Goal: Task Accomplishment & Management: Manage account settings

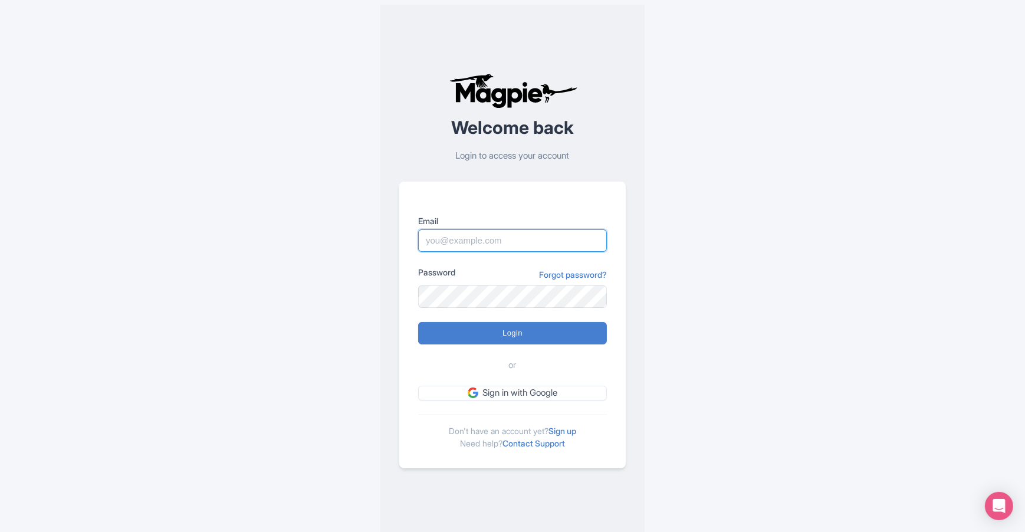
click at [539, 250] on input "Email" at bounding box center [512, 240] width 189 height 22
type input "[EMAIL_ADDRESS][DOMAIN_NAME]"
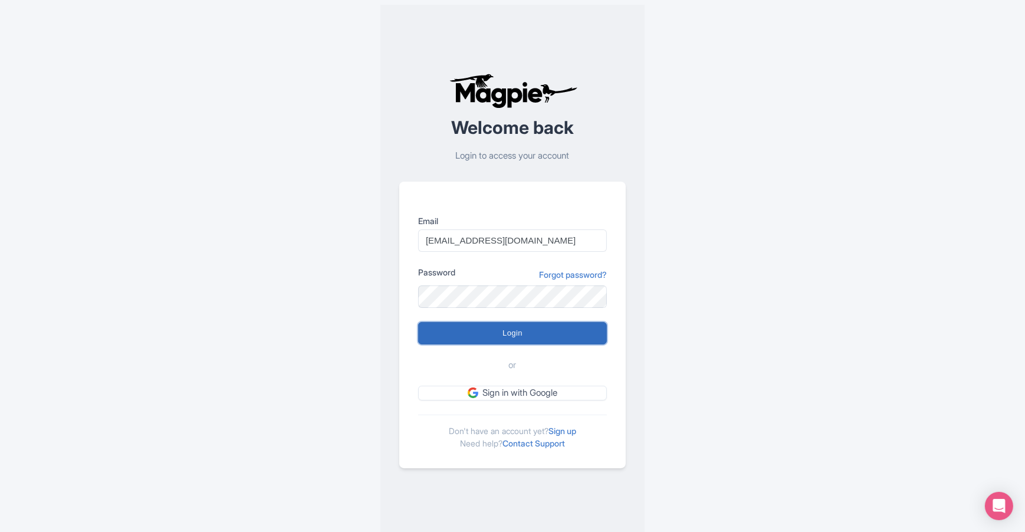
click at [507, 339] on input "Login" at bounding box center [512, 333] width 189 height 22
type input "Logging in..."
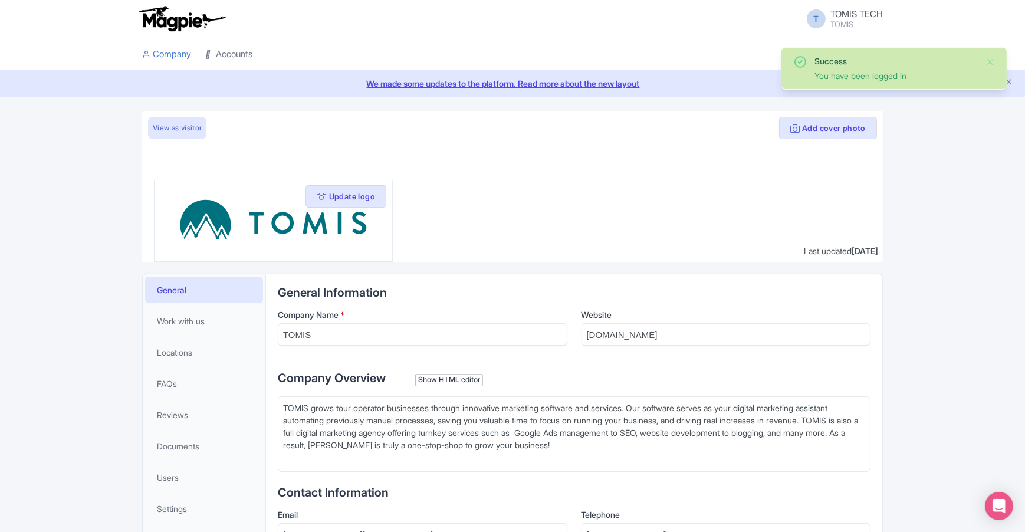
click at [222, 50] on link "Accounts" at bounding box center [228, 54] width 47 height 32
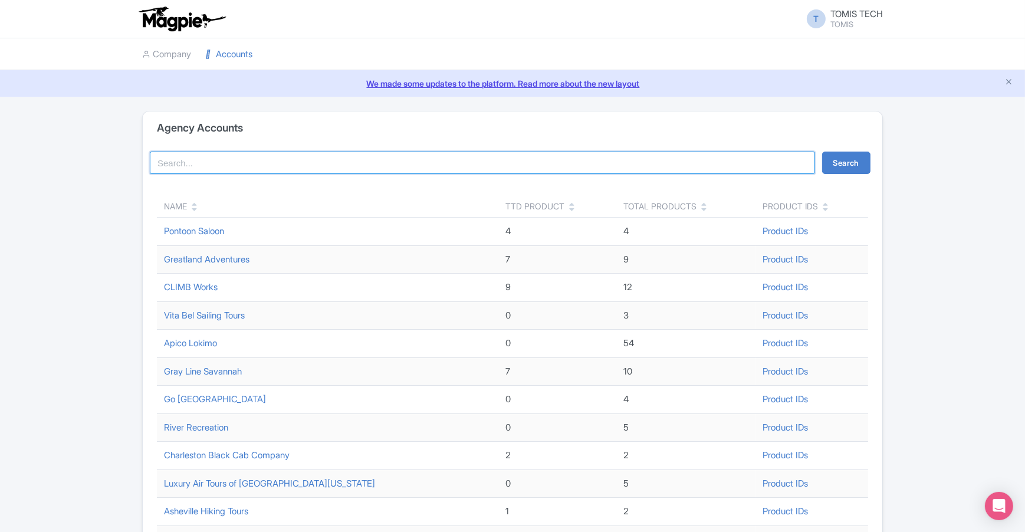
click at [258, 168] on input "search" at bounding box center [482, 163] width 665 height 22
click at [822, 152] on button "Search" at bounding box center [846, 163] width 48 height 22
type input "Gray Line\"
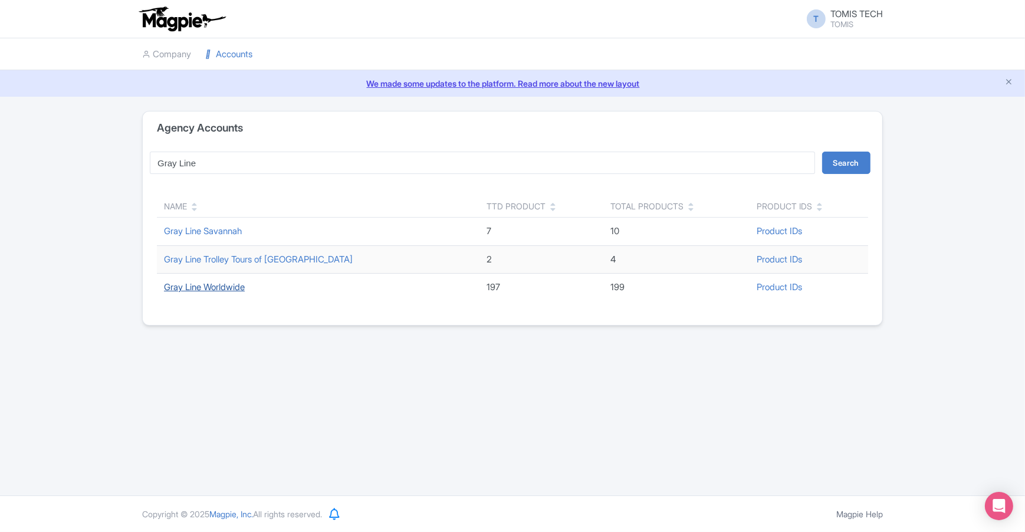
click at [235, 285] on link "Gray Line Worldwide" at bounding box center [204, 286] width 81 height 11
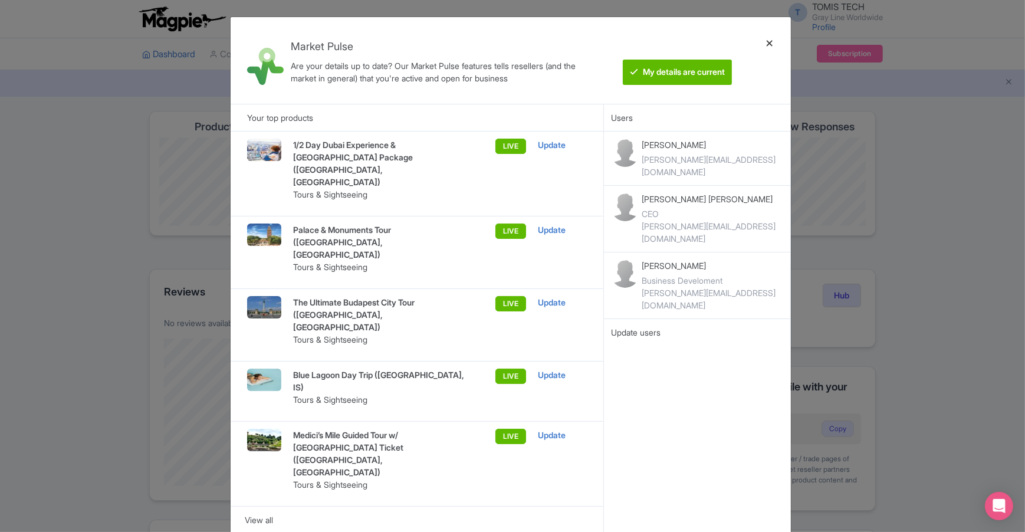
click at [768, 41] on div at bounding box center [769, 61] width 28 height 68
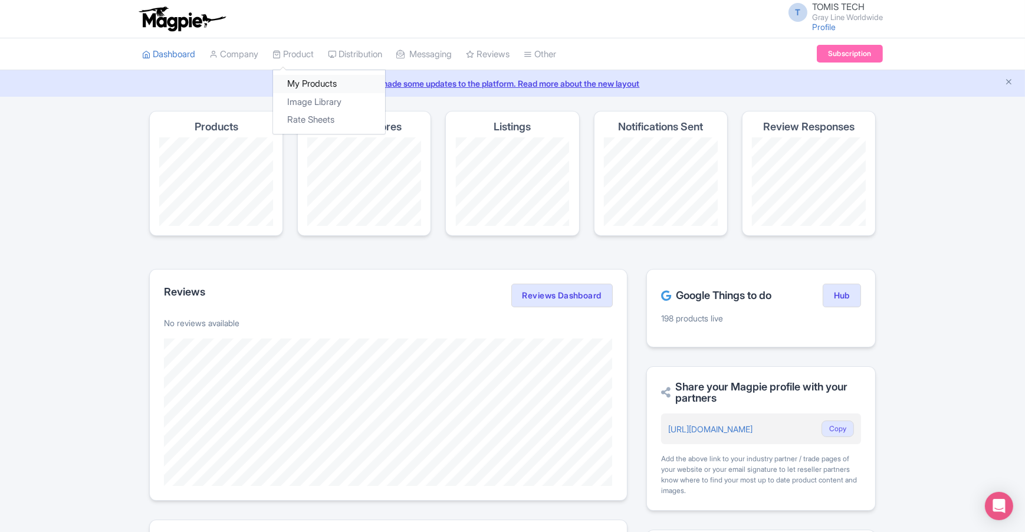
click at [324, 78] on link "My Products" at bounding box center [329, 84] width 112 height 18
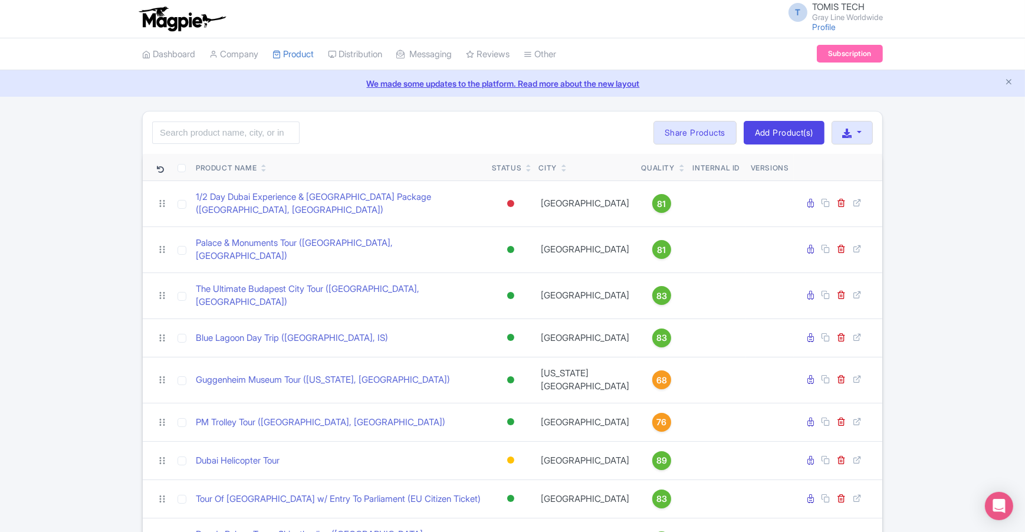
click at [642, 172] on div "Quality" at bounding box center [658, 168] width 33 height 11
click at [642, 168] on div "Quality" at bounding box center [658, 168] width 33 height 11
click at [679, 171] on icon at bounding box center [681, 170] width 5 height 7
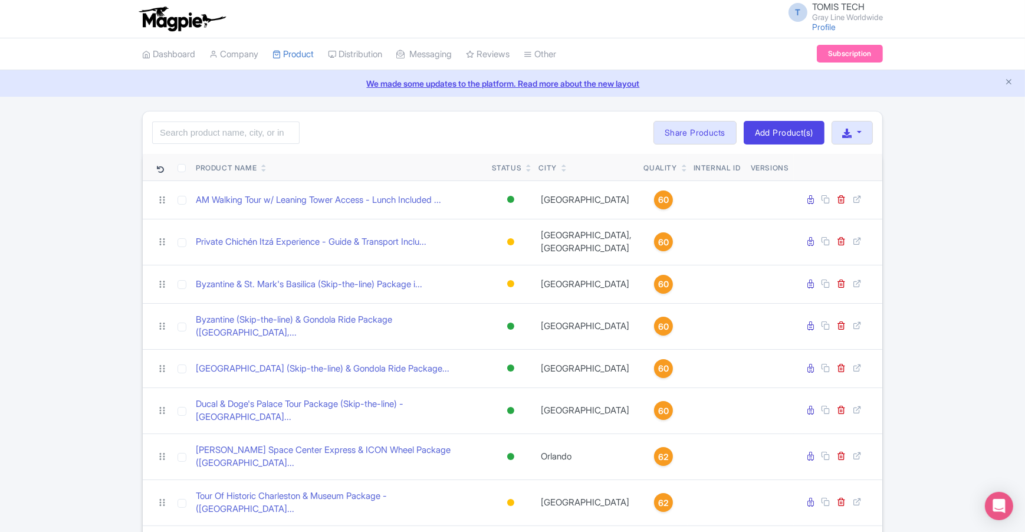
click at [682, 171] on icon at bounding box center [684, 170] width 5 height 7
click at [682, 167] on icon at bounding box center [684, 170] width 5 height 7
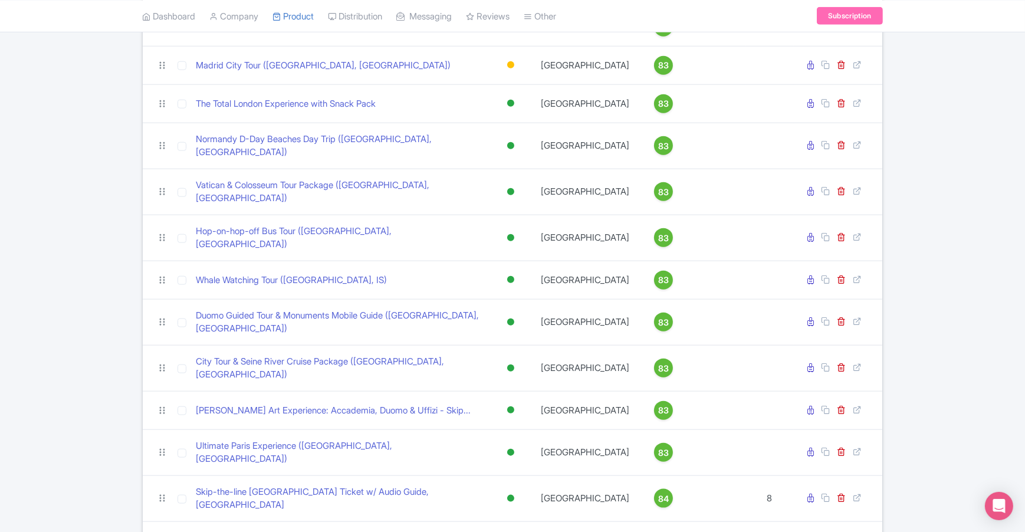
scroll to position [7344, 0]
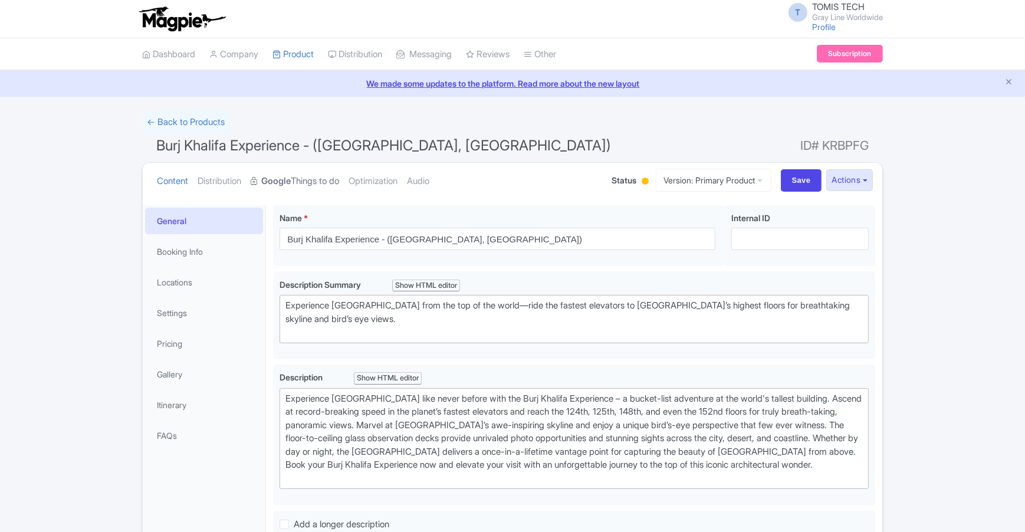
click at [299, 181] on link "Google Things to do" at bounding box center [295, 181] width 88 height 37
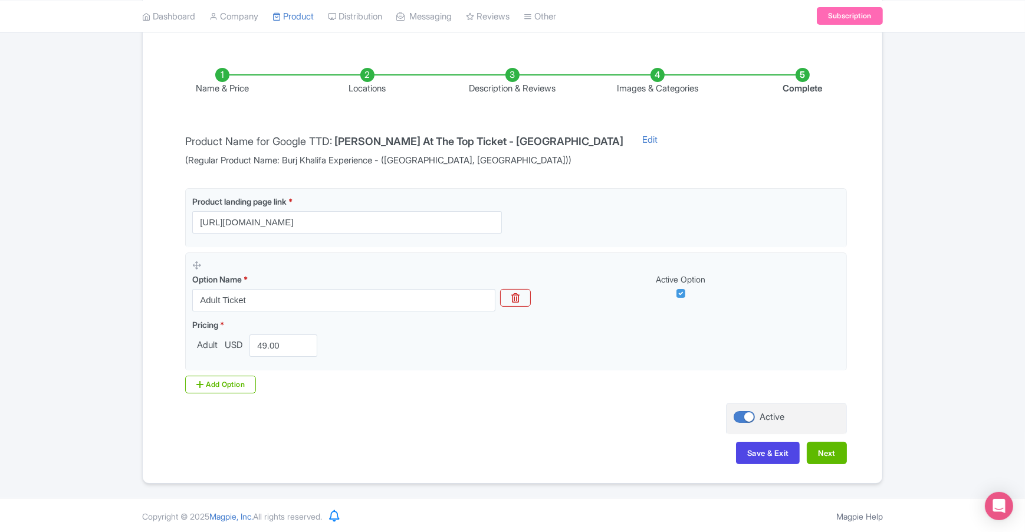
scroll to position [169, 0]
click at [829, 455] on button "Next" at bounding box center [827, 452] width 40 height 22
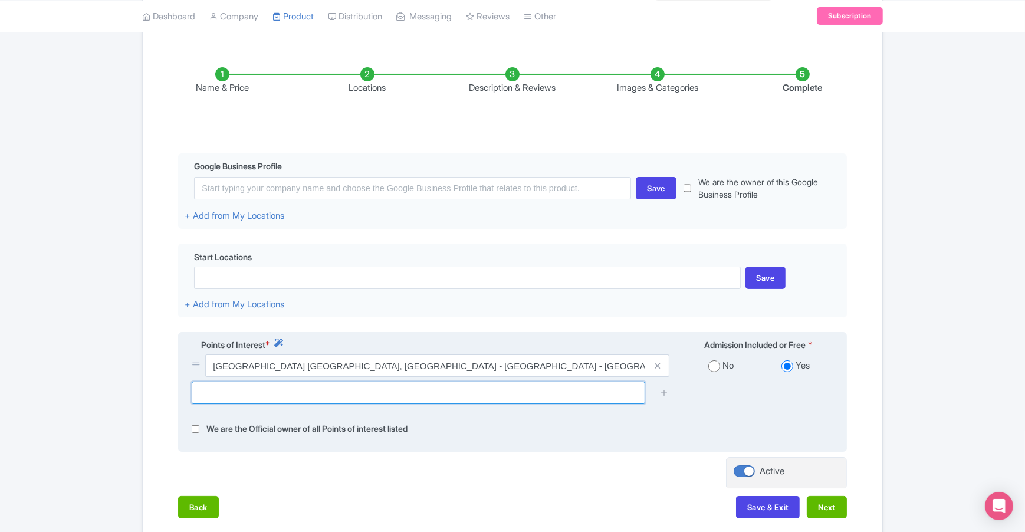
click at [553, 393] on input "text" at bounding box center [418, 393] width 453 height 22
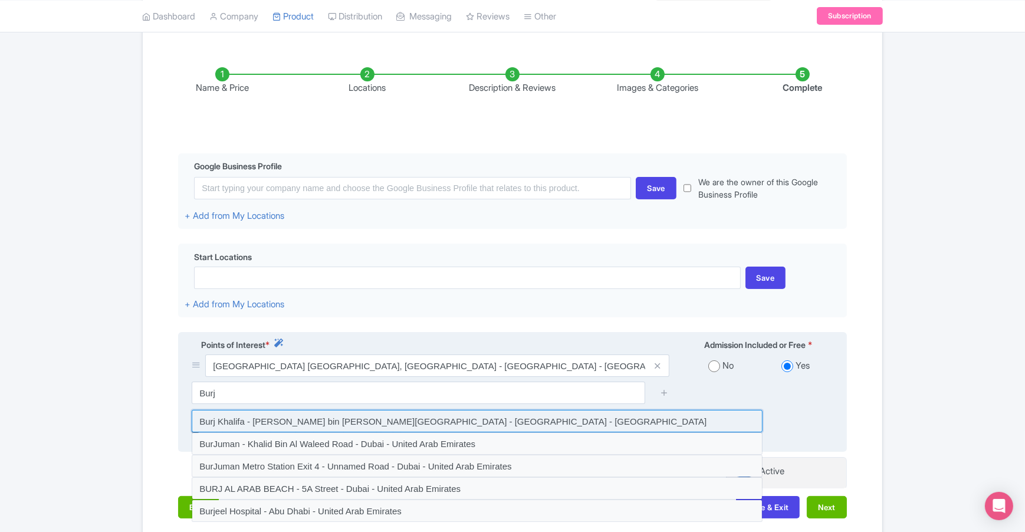
click at [502, 432] on input at bounding box center [477, 421] width 571 height 22
type input "Burj Khalifa - [PERSON_NAME] bin [PERSON_NAME][GEOGRAPHIC_DATA] - [GEOGRAPHIC_D…"
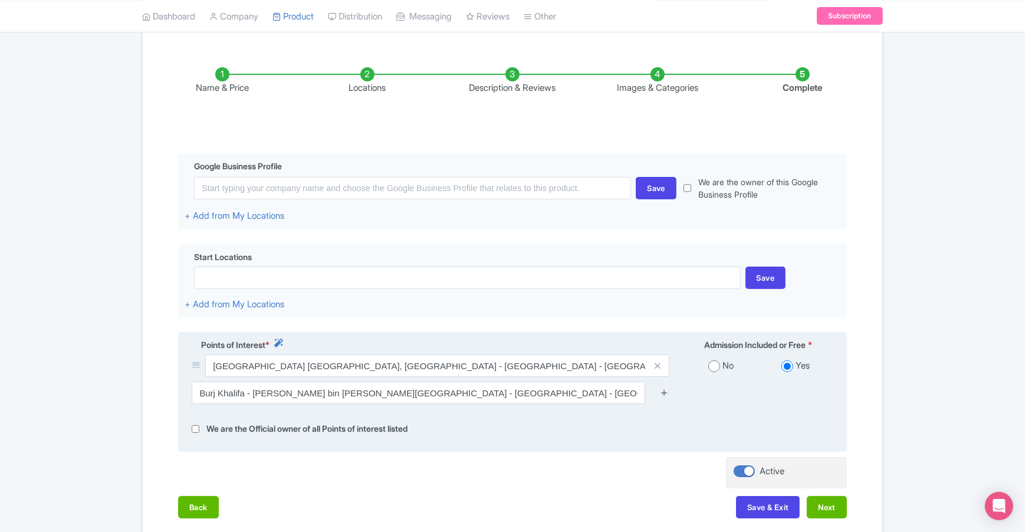
click at [666, 394] on icon at bounding box center [664, 392] width 9 height 9
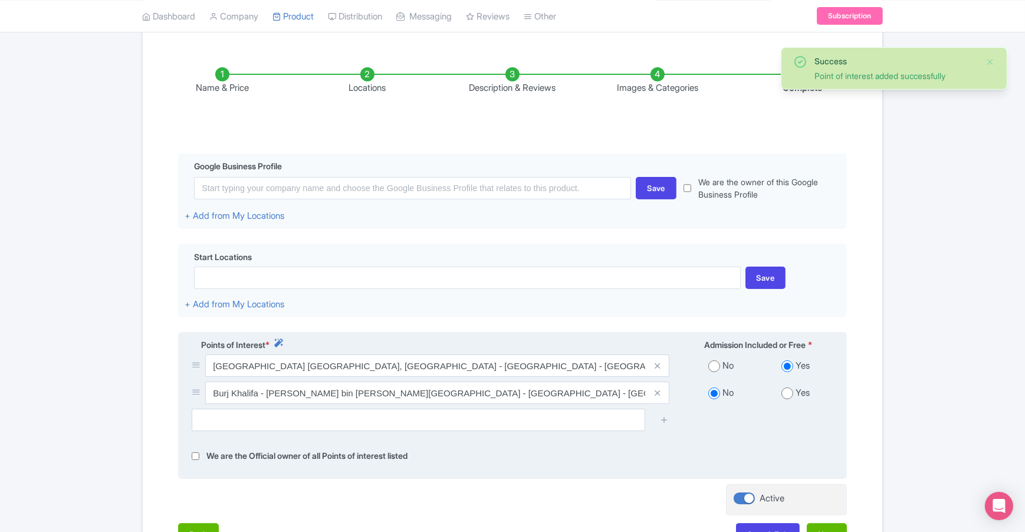
click at [784, 390] on input "radio" at bounding box center [787, 393] width 12 height 12
radio input "true"
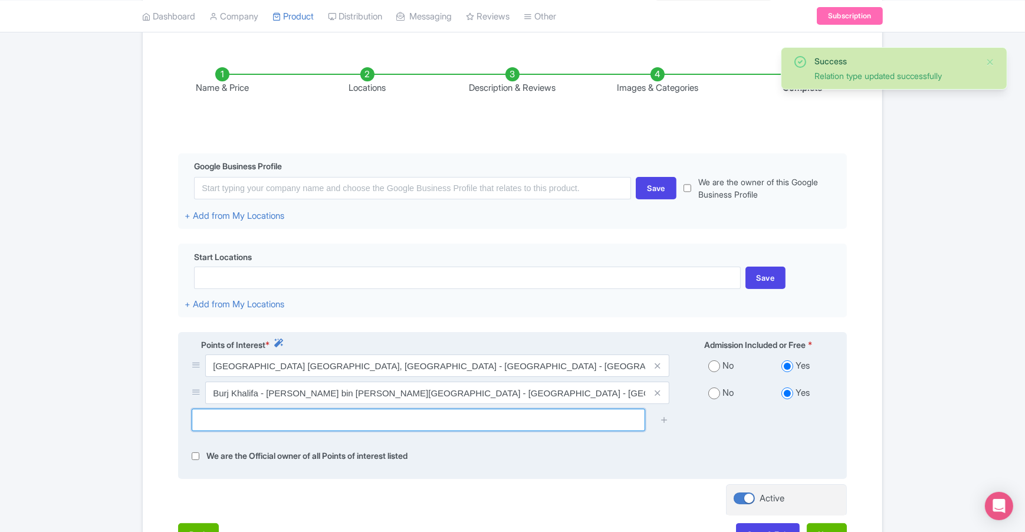
click at [601, 426] on input "text" at bounding box center [418, 420] width 453 height 22
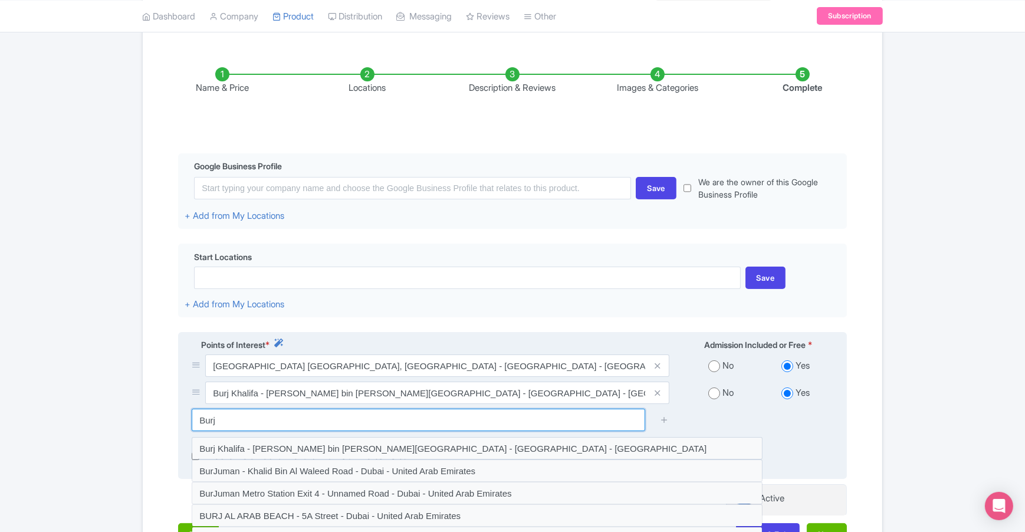
click at [547, 424] on input "Burj" at bounding box center [418, 420] width 453 height 22
type input "B"
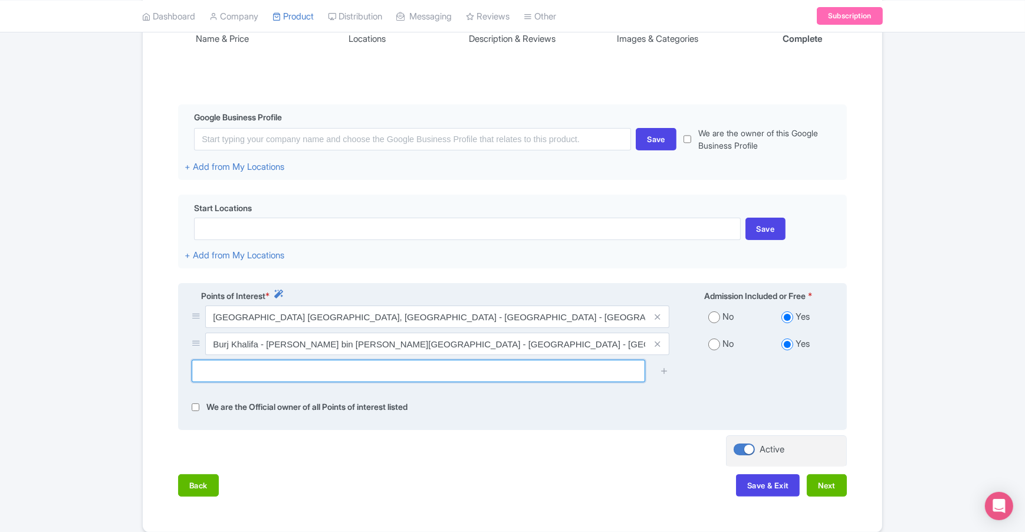
scroll to position [221, 0]
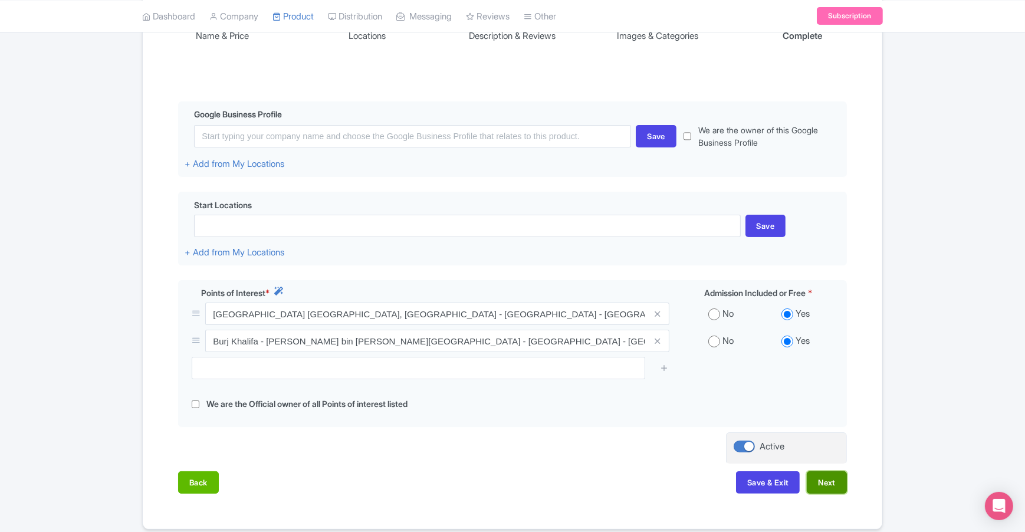
click at [832, 488] on button "Next" at bounding box center [827, 482] width 40 height 22
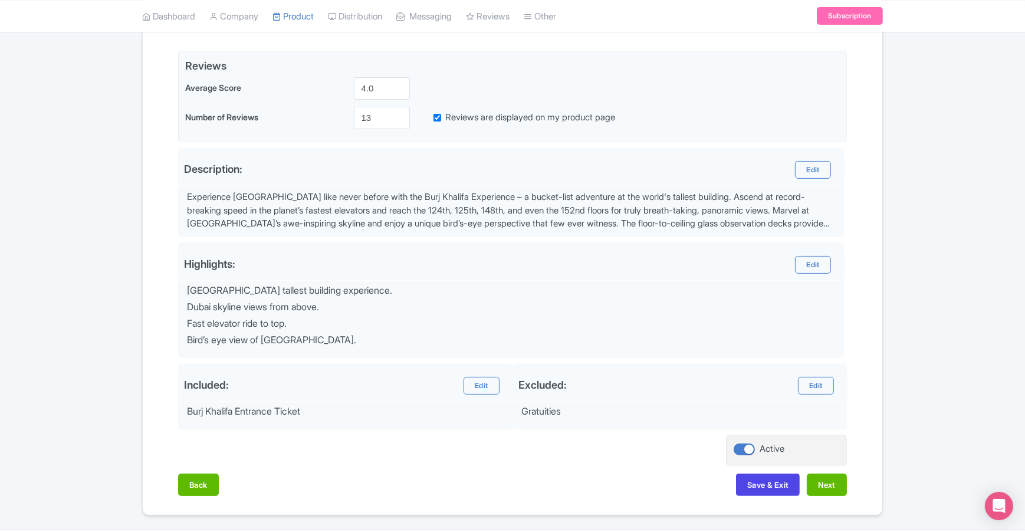
scroll to position [304, 0]
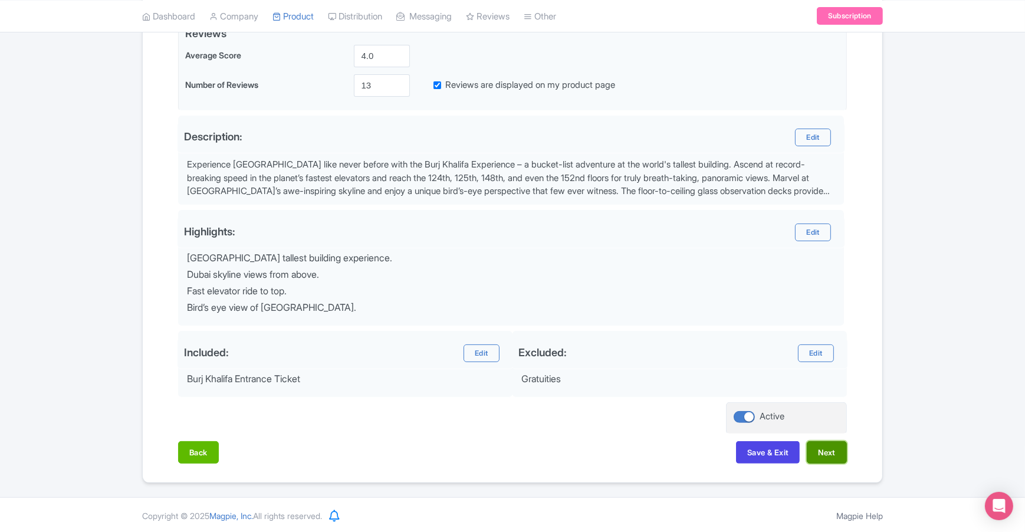
click at [820, 448] on button "Next" at bounding box center [827, 452] width 40 height 22
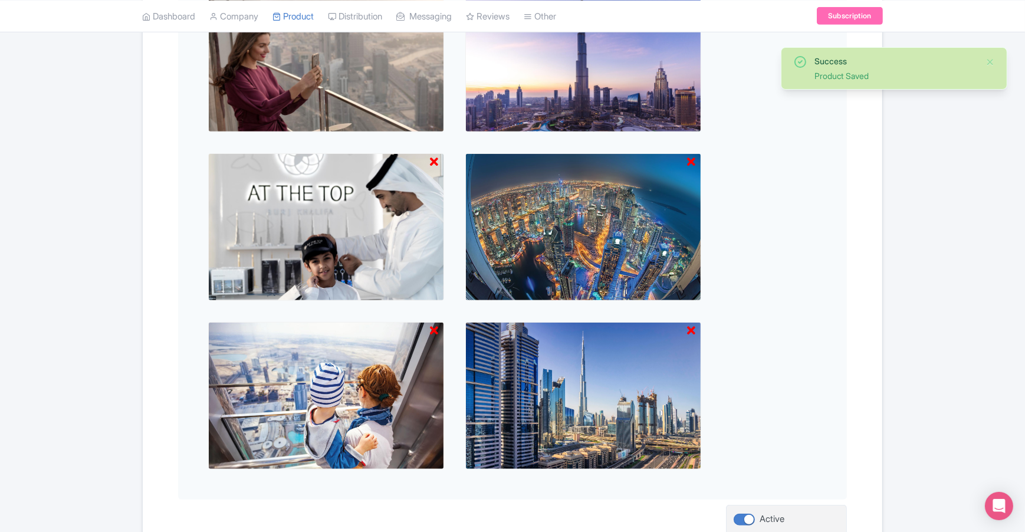
scroll to position [946, 0]
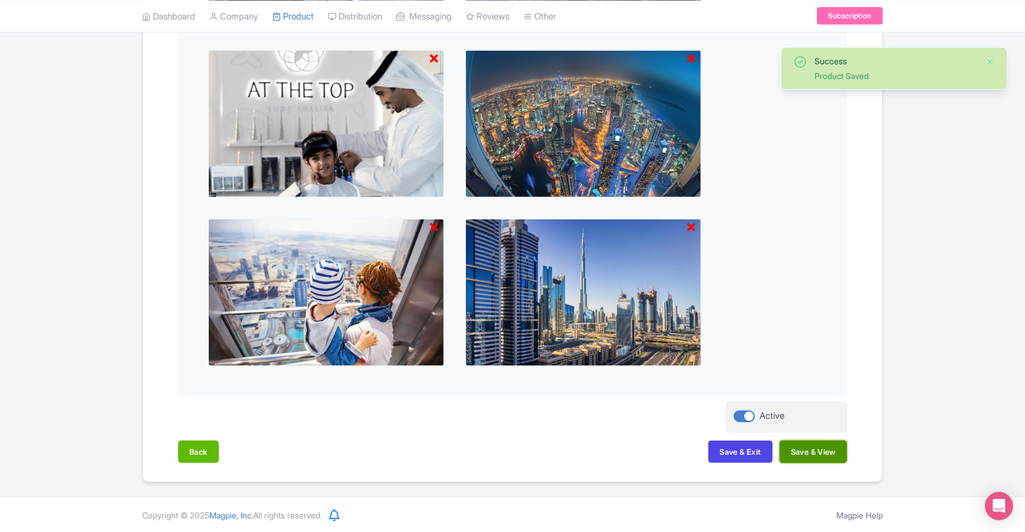
click at [819, 450] on button "Save & View" at bounding box center [813, 451] width 67 height 22
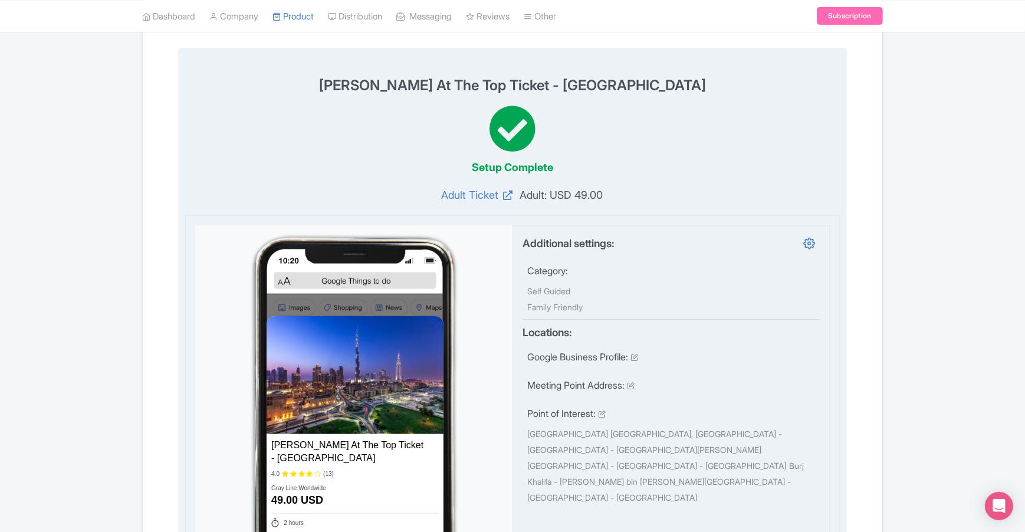
scroll to position [0, 0]
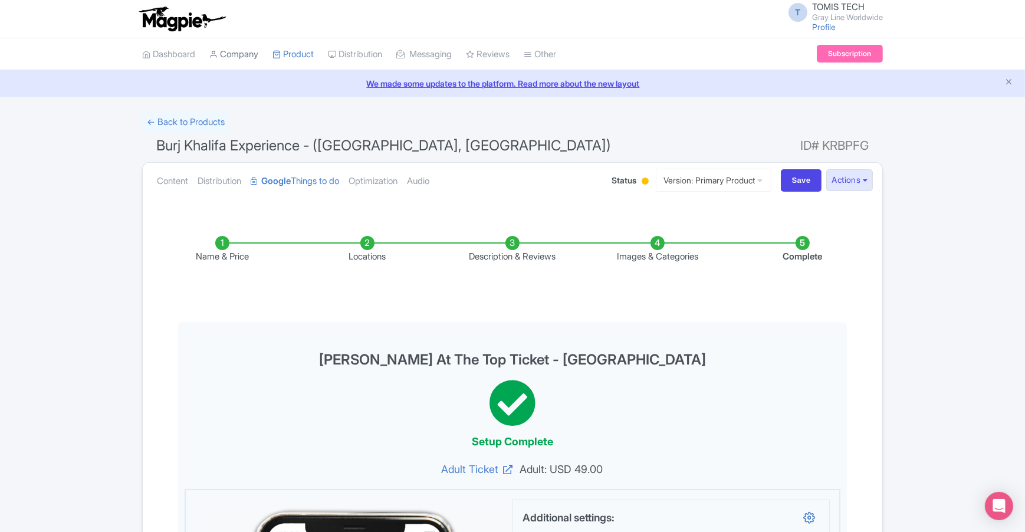
click at [248, 56] on link "Company" at bounding box center [233, 54] width 49 height 32
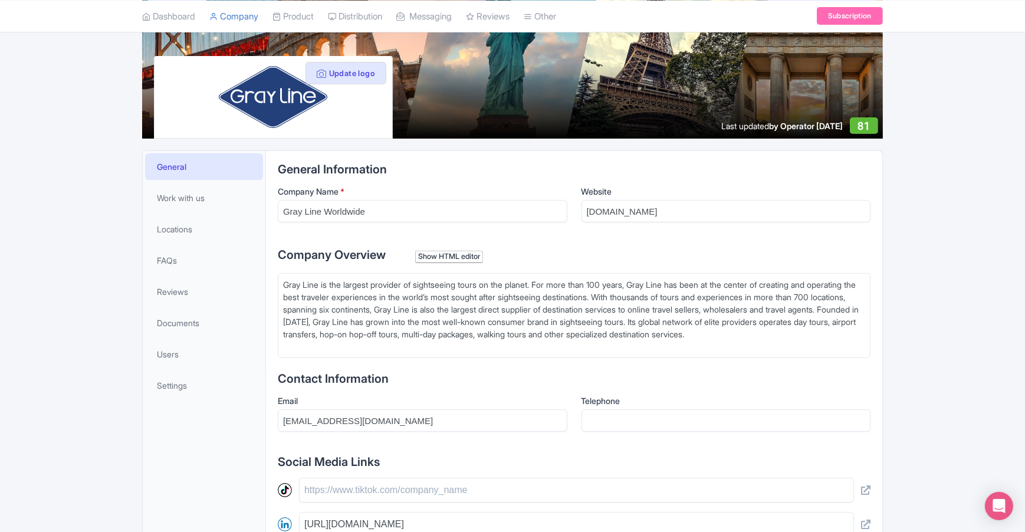
scroll to position [120, 0]
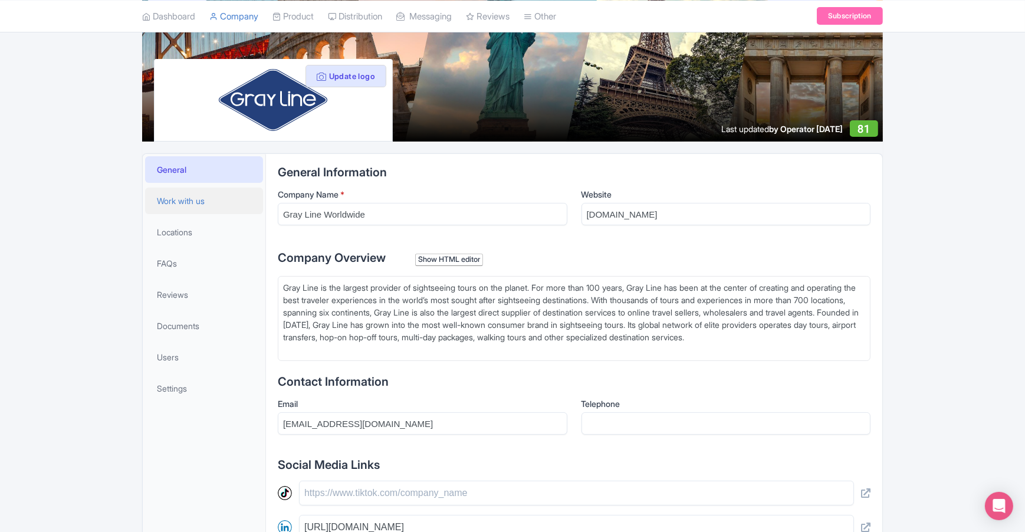
click at [200, 199] on span "Work with us" at bounding box center [181, 201] width 48 height 12
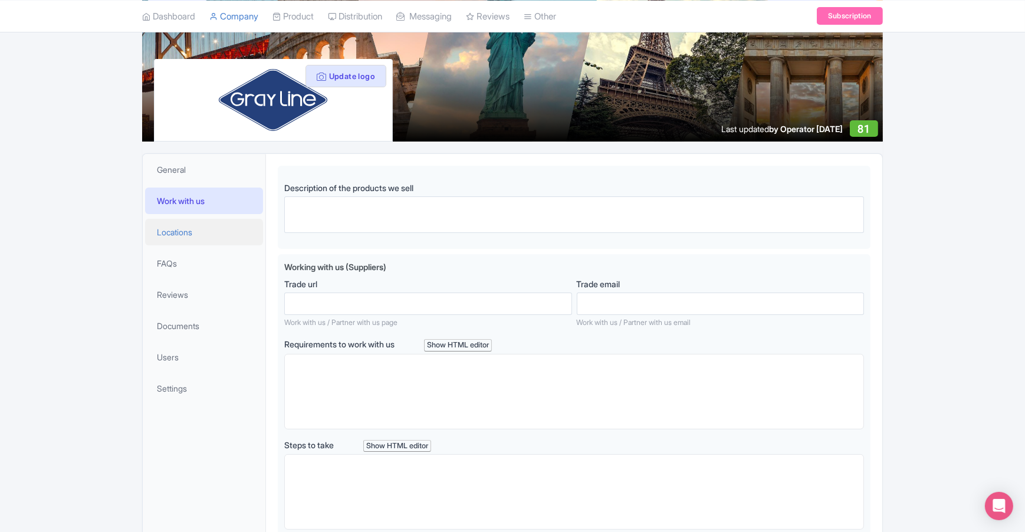
click at [192, 229] on span "Locations" at bounding box center [174, 232] width 35 height 12
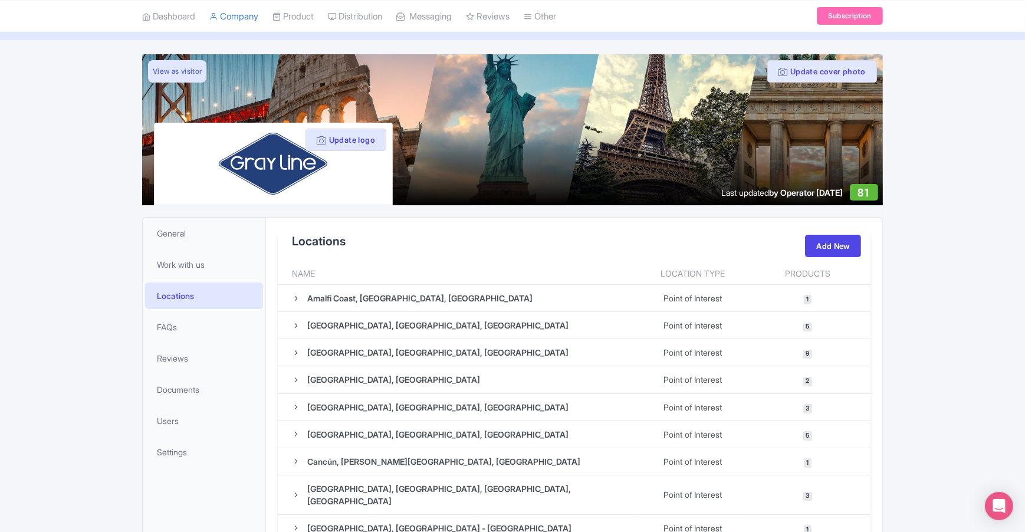
scroll to position [120, 0]
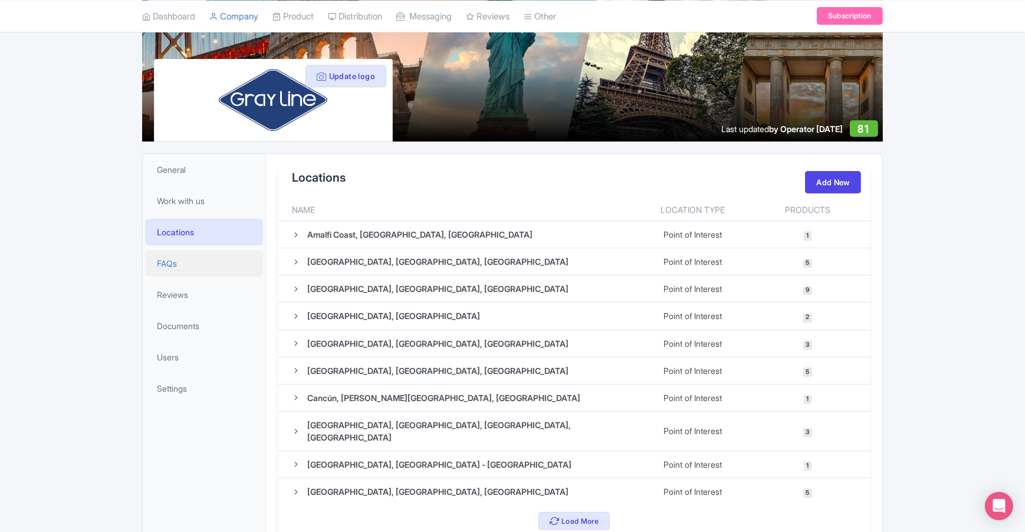
click at [189, 273] on link "FAQs" at bounding box center [204, 263] width 118 height 27
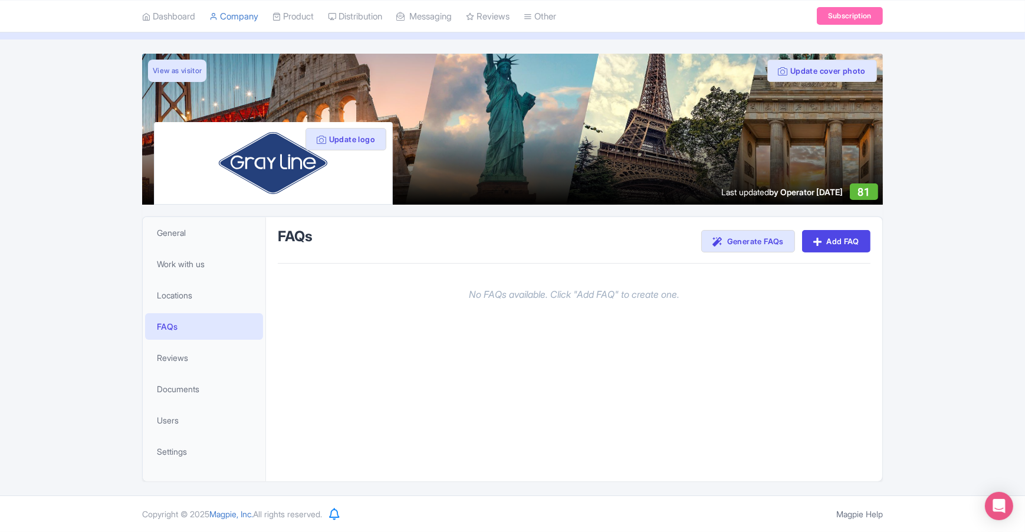
scroll to position [57, 0]
click at [193, 354] on link "Reviews" at bounding box center [204, 358] width 118 height 27
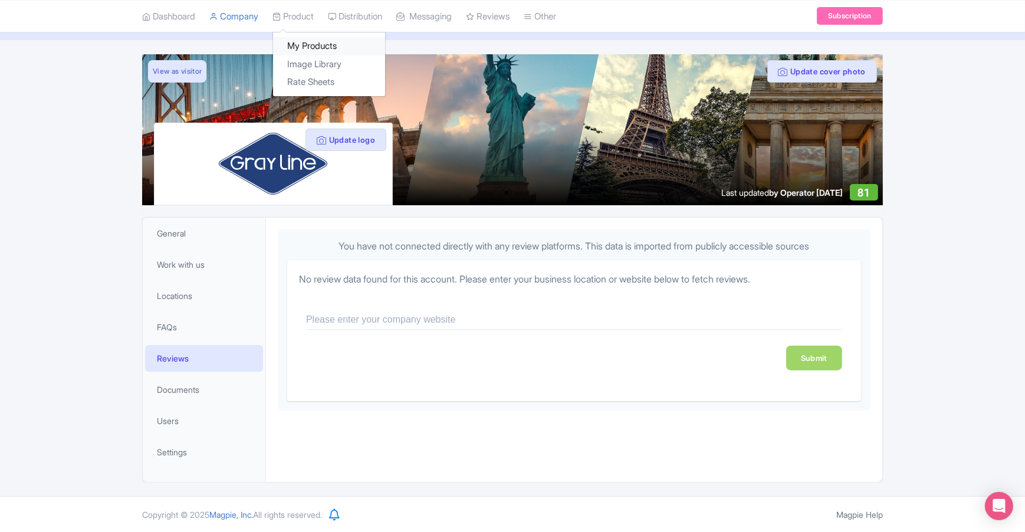
click at [323, 44] on link "My Products" at bounding box center [329, 46] width 112 height 18
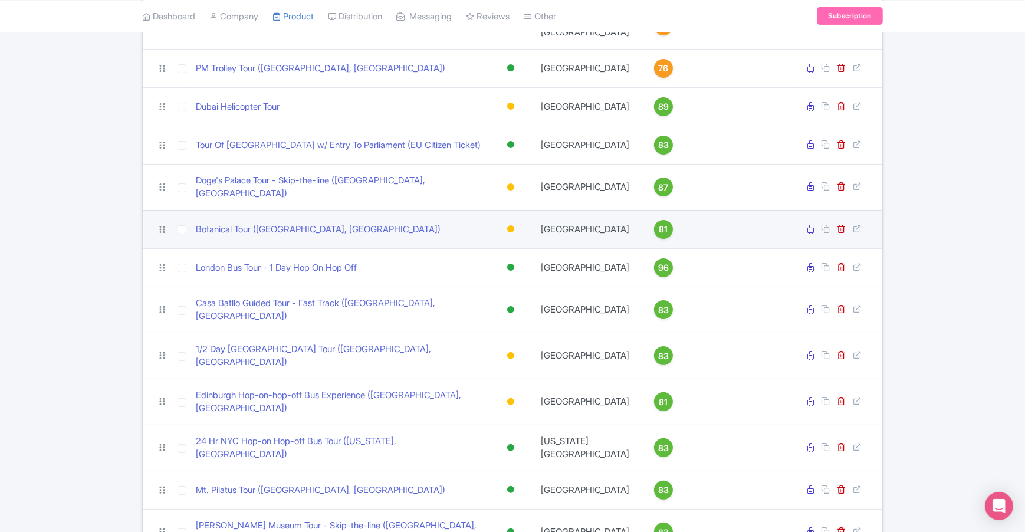
scroll to position [355, 0]
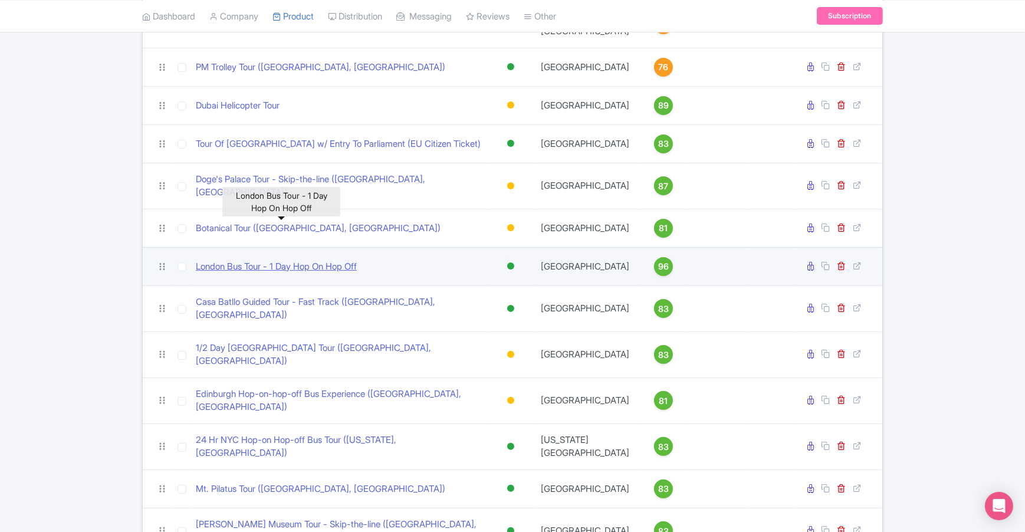
click at [286, 260] on link "London Bus Tour - 1 Day Hop On Hop Off" at bounding box center [276, 267] width 161 height 14
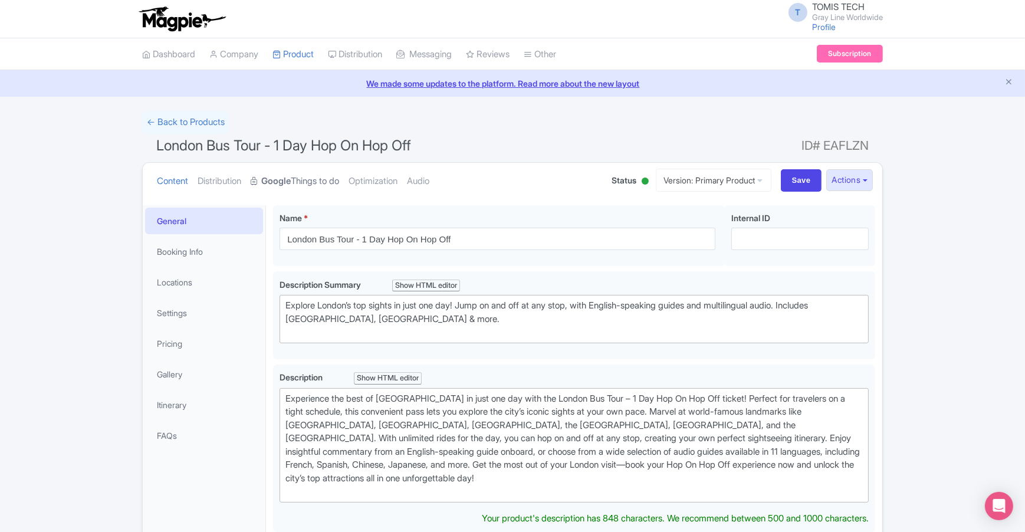
click at [308, 179] on link "Google Things to do" at bounding box center [295, 181] width 88 height 37
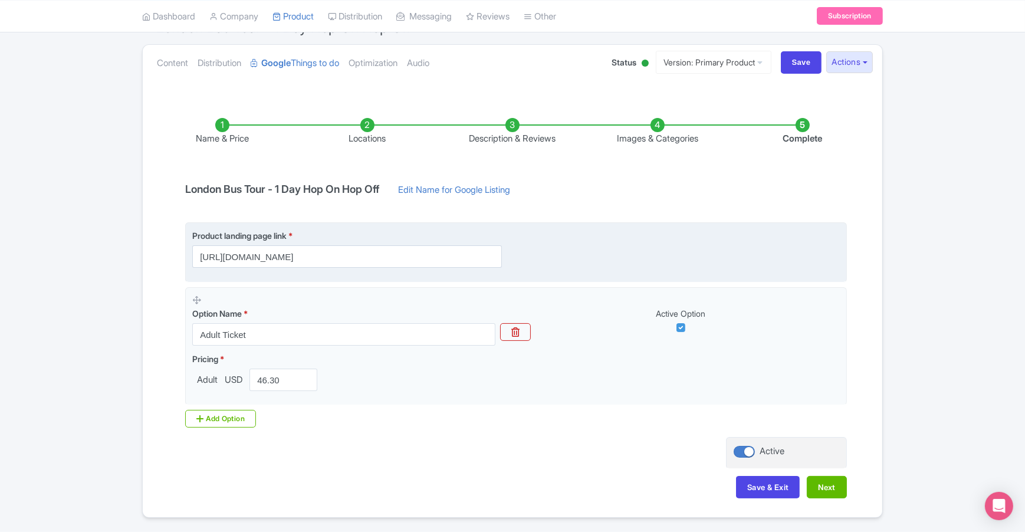
scroll to position [118, 0]
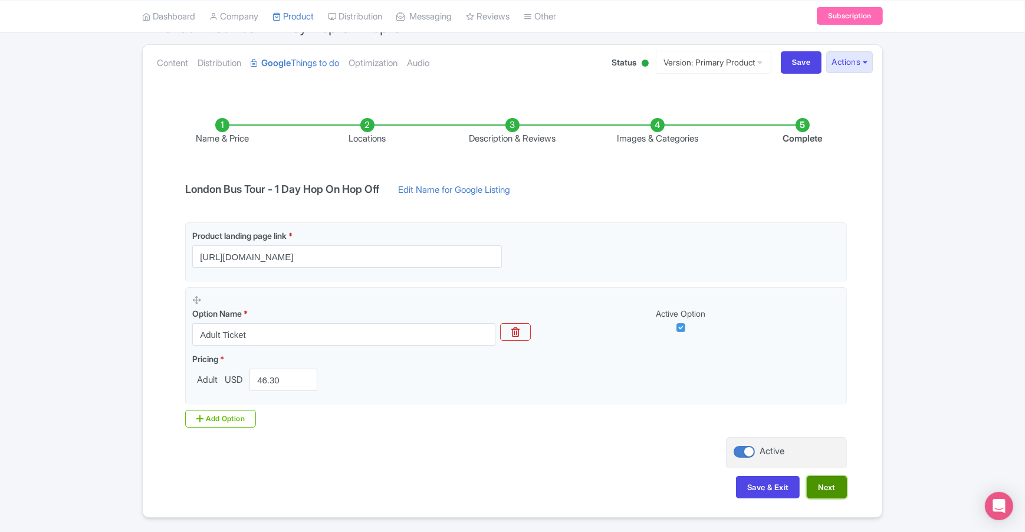
click at [824, 480] on button "Next" at bounding box center [827, 487] width 40 height 22
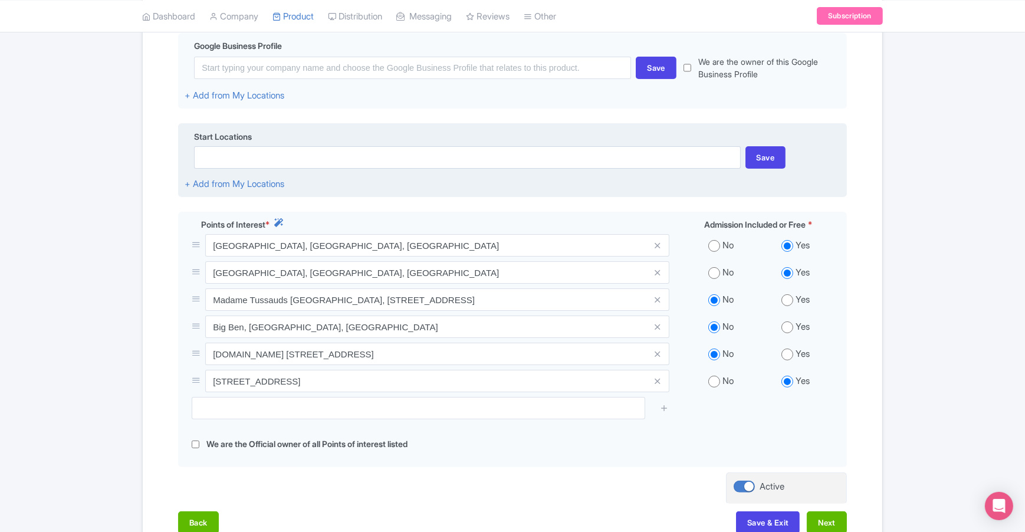
scroll to position [290, 0]
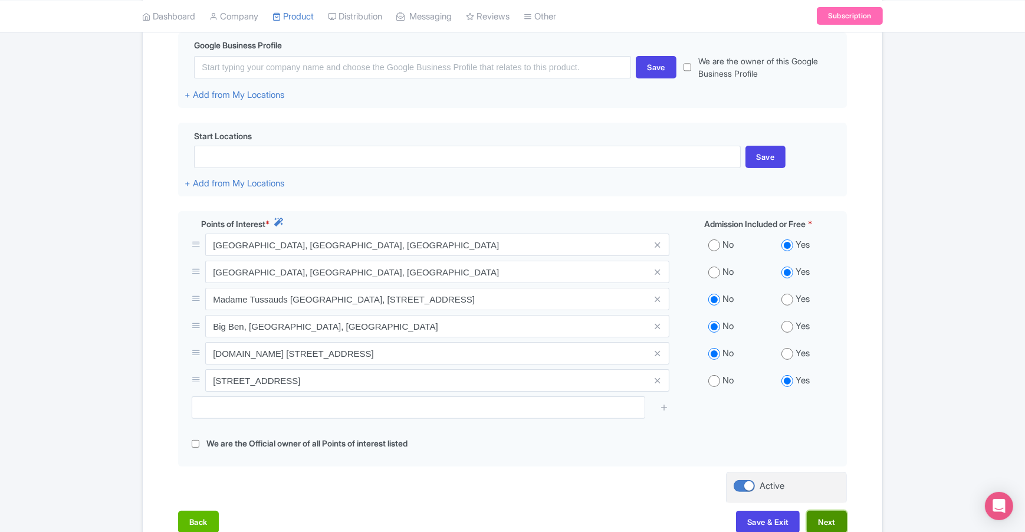
click at [831, 529] on button "Next" at bounding box center [827, 522] width 40 height 22
